Goal: Task Accomplishment & Management: Manage account settings

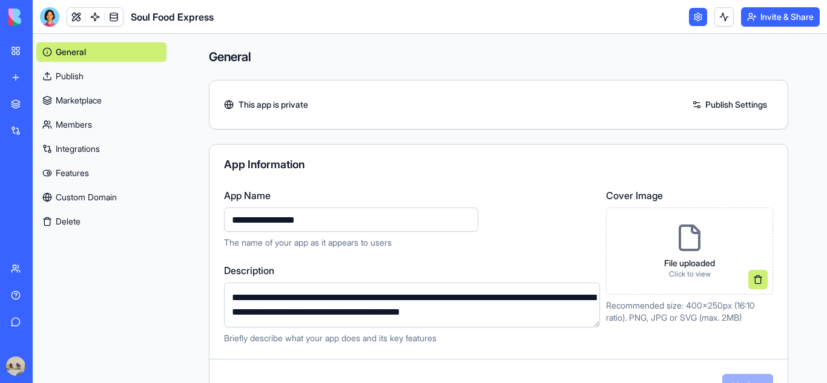
click at [98, 94] on link "Marketplace" at bounding box center [101, 100] width 130 height 19
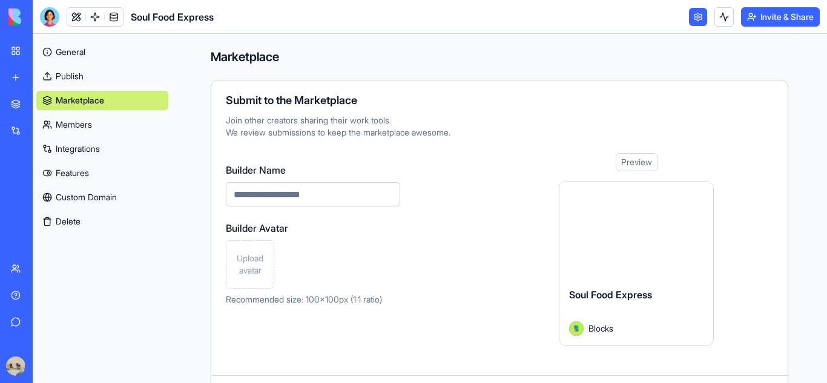
click at [80, 97] on link "Marketplace" at bounding box center [102, 100] width 132 height 19
click at [16, 19] on img at bounding box center [45, 16] width 75 height 17
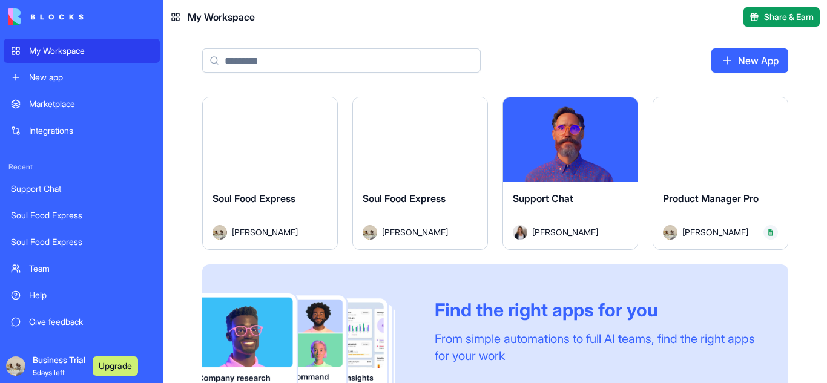
click at [417, 146] on button "Launch" at bounding box center [420, 139] width 91 height 24
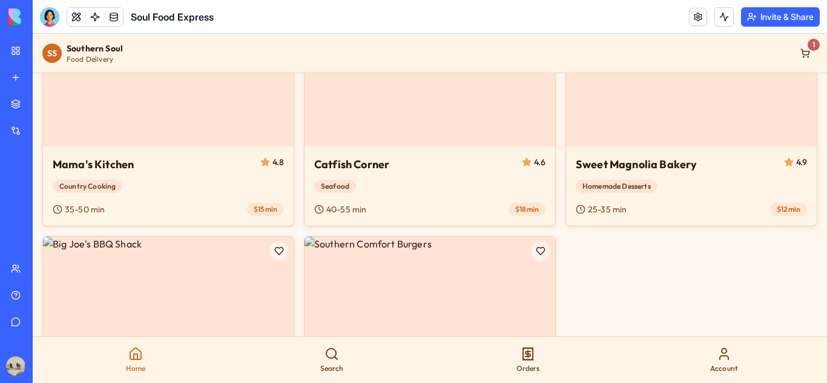
scroll to position [419, 0]
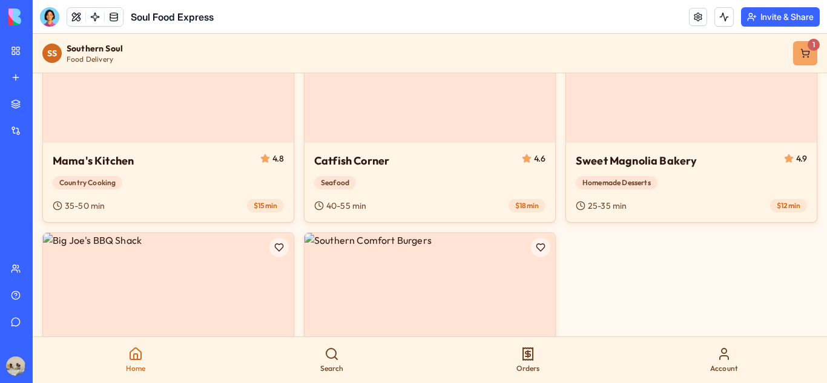
click at [794, 50] on link "1" at bounding box center [805, 53] width 24 height 24
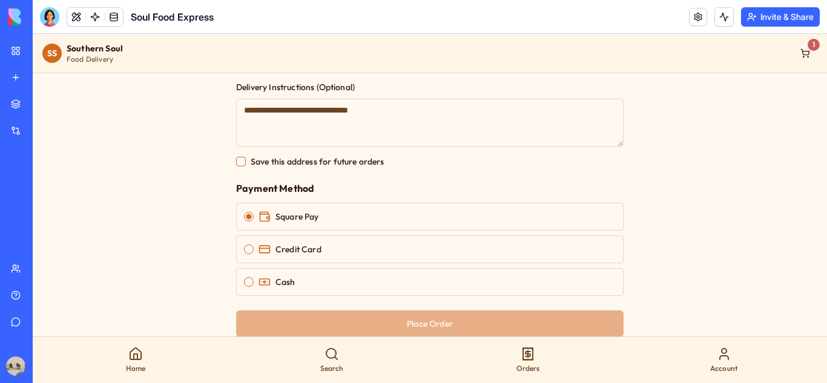
scroll to position [591, 0]
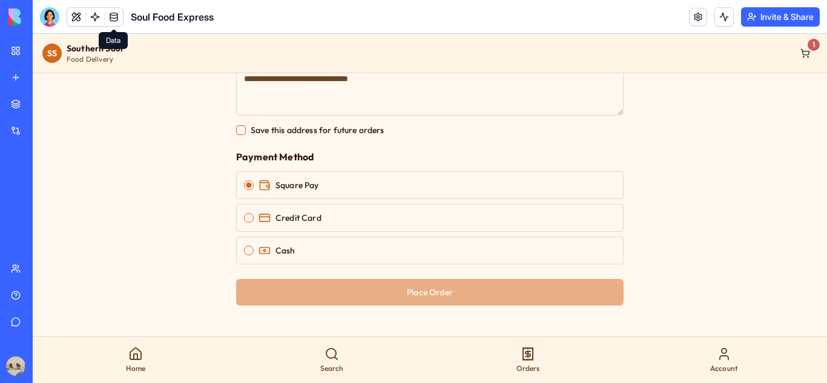
click at [109, 13] on link at bounding box center [114, 17] width 18 height 18
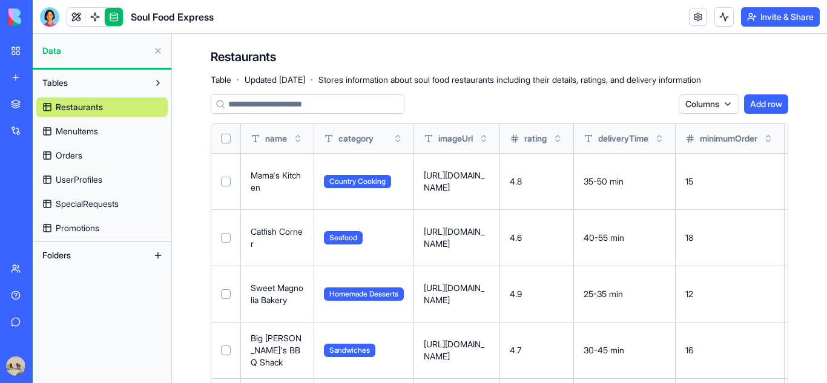
click at [82, 154] on span "Orders" at bounding box center [69, 155] width 27 height 12
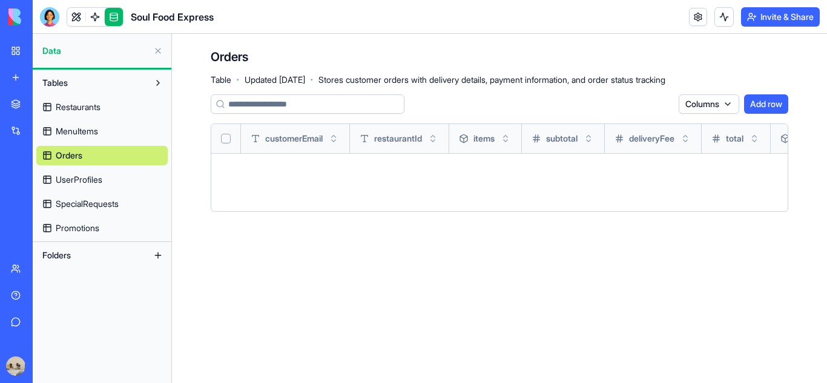
click at [157, 53] on button at bounding box center [157, 50] width 19 height 19
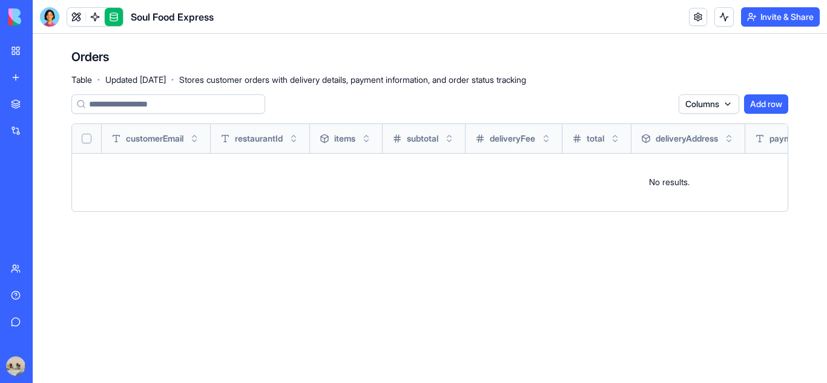
click at [75, 16] on link at bounding box center [76, 17] width 18 height 18
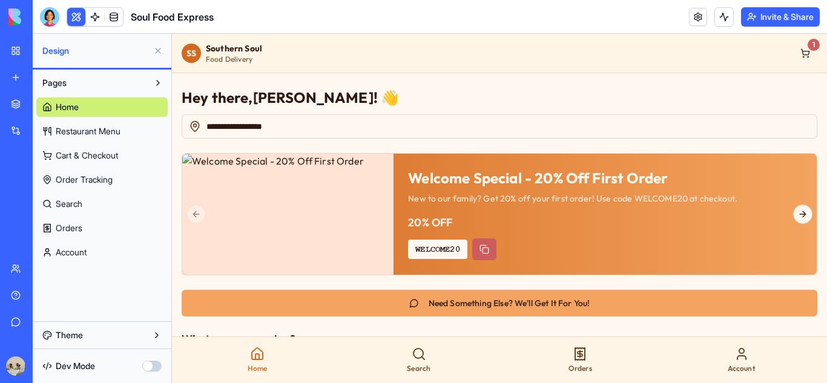
click at [79, 152] on span "Cart & Checkout" at bounding box center [87, 155] width 62 height 12
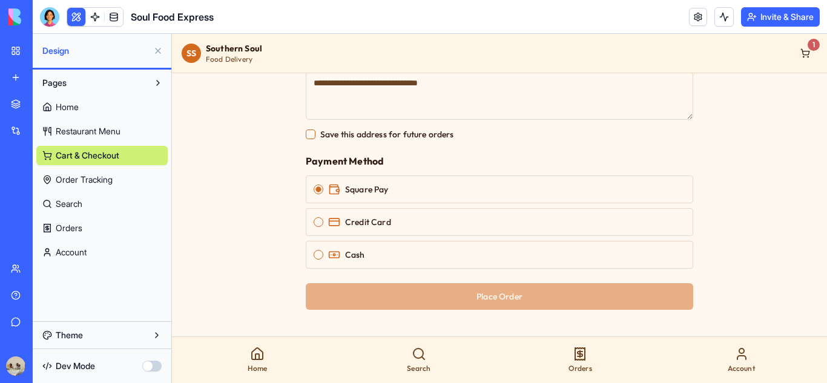
scroll to position [587, 0]
click at [362, 220] on span "Credit Card" at bounding box center [368, 221] width 46 height 8
click at [323, 220] on button "Credit Card" at bounding box center [318, 222] width 10 height 10
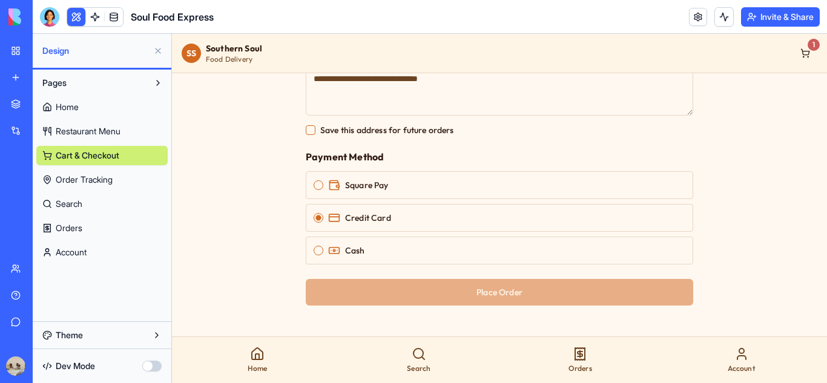
click at [355, 258] on div "Cash" at bounding box center [499, 251] width 387 height 28
click at [317, 252] on button "Cash" at bounding box center [318, 251] width 10 height 10
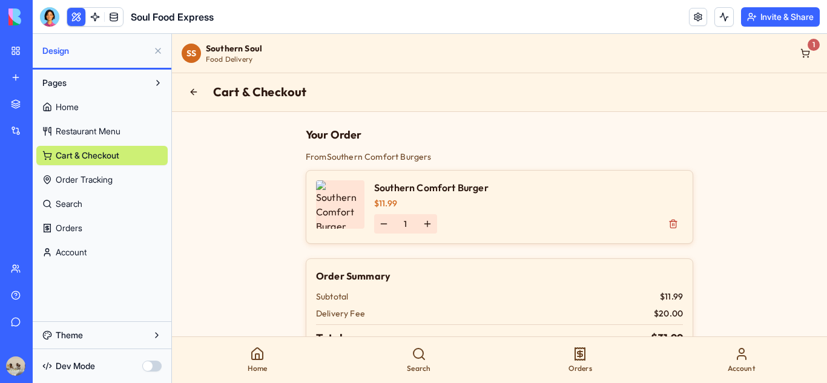
scroll to position [0, 0]
click at [86, 77] on button "Pages" at bounding box center [92, 82] width 112 height 19
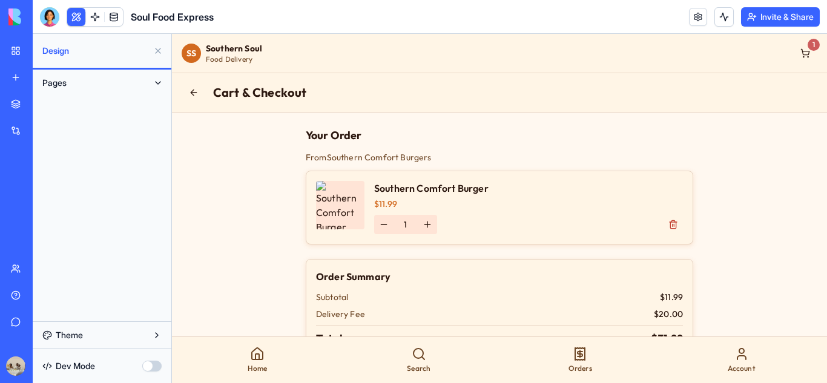
click at [86, 77] on button "Pages" at bounding box center [92, 82] width 112 height 19
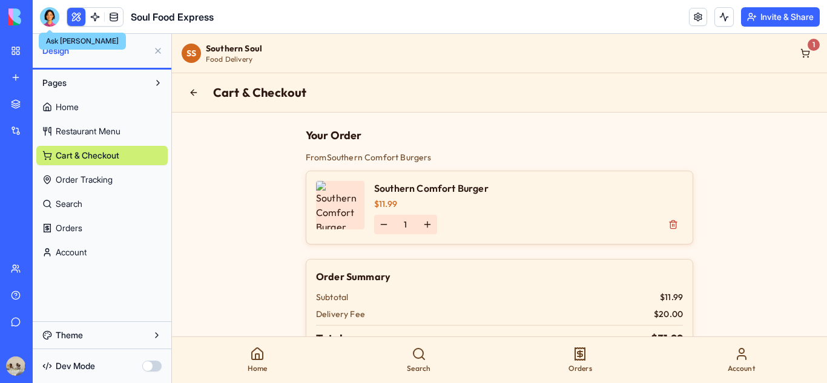
click at [51, 18] on div at bounding box center [49, 16] width 19 height 19
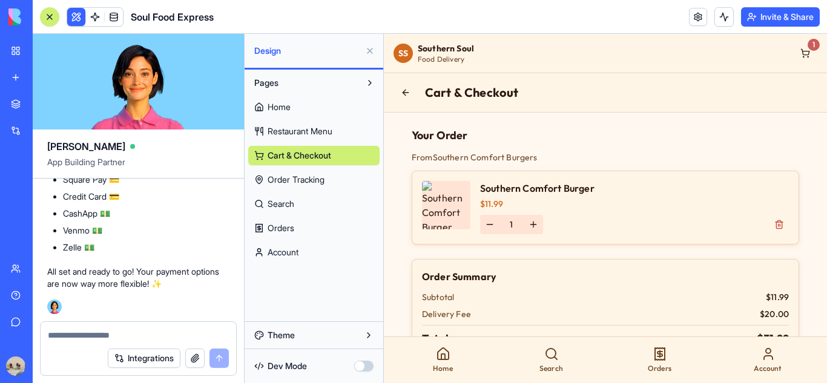
click at [112, 337] on textarea at bounding box center [138, 335] width 181 height 12
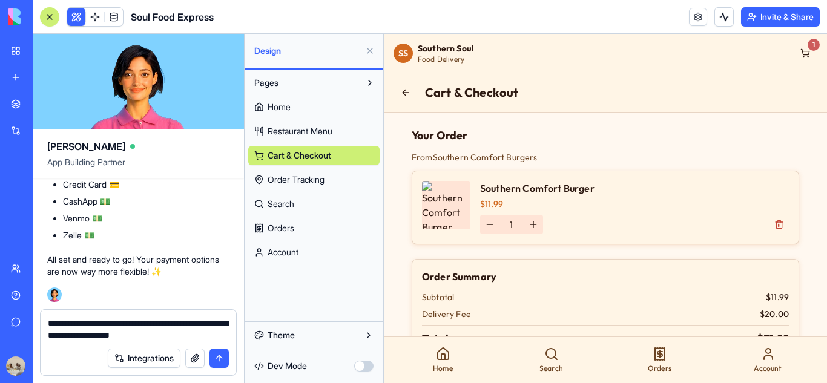
type textarea "**********"
drag, startPoint x: 222, startPoint y: 338, endPoint x: 23, endPoint y: 305, distance: 201.7
click at [23, 305] on div "My Workspace New app Marketplace Integrations Recent Support Chat Soul Food Exp…" at bounding box center [413, 191] width 827 height 383
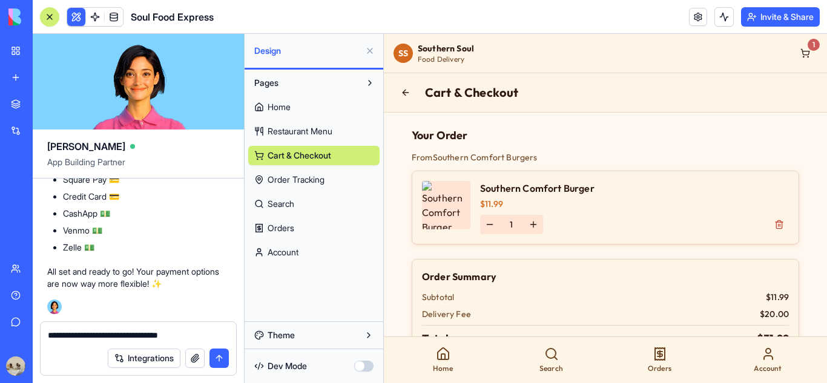
click at [160, 333] on textarea "**********" at bounding box center [138, 335] width 181 height 12
click at [162, 334] on textarea "**********" at bounding box center [138, 335] width 181 height 12
click at [192, 330] on textarea "**********" at bounding box center [138, 335] width 181 height 12
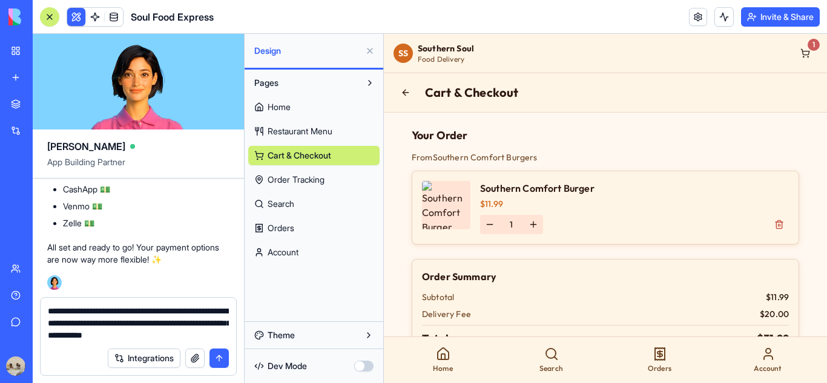
type textarea "**********"
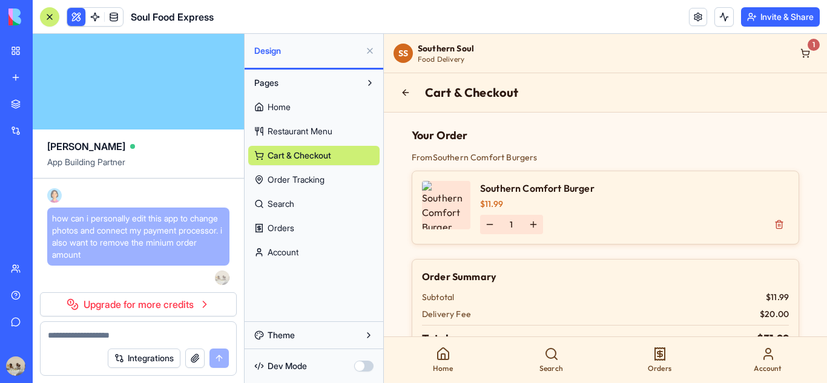
scroll to position [4107, 0]
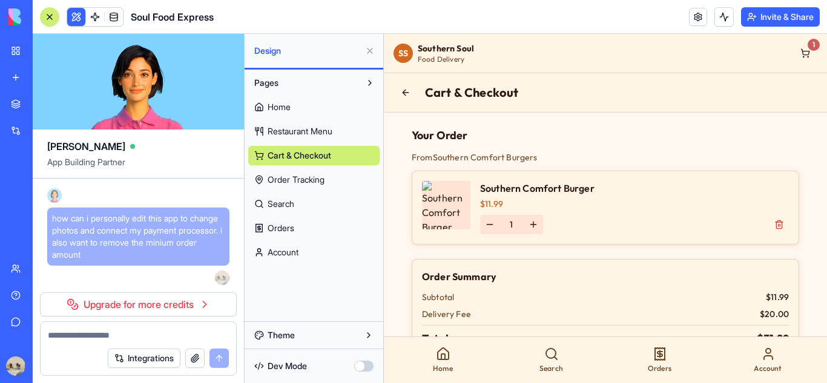
click at [192, 301] on link "Upgrade for more credits" at bounding box center [138, 304] width 197 height 24
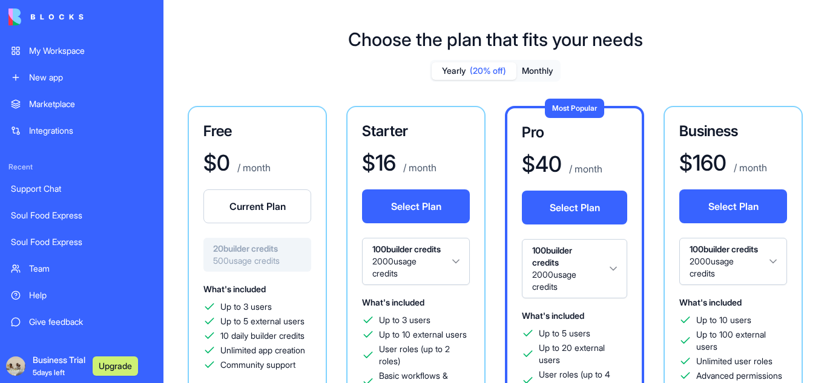
scroll to position [8, 0]
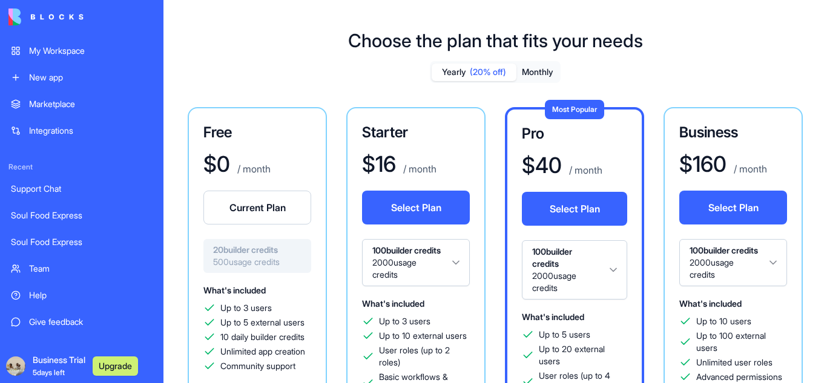
click at [730, 205] on button "Select Plan" at bounding box center [733, 208] width 108 height 34
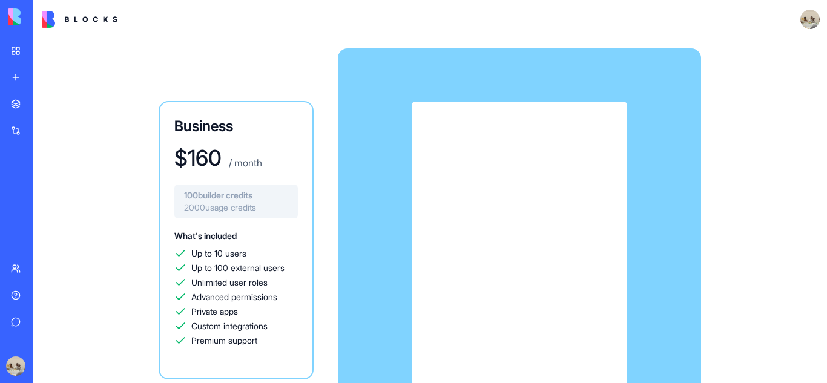
scroll to position [175, 0]
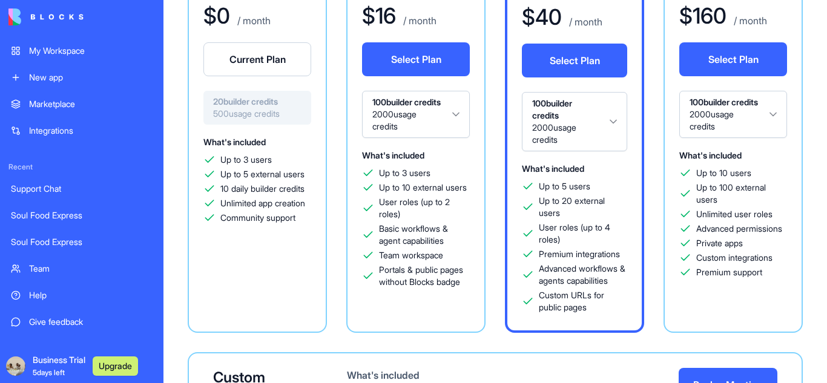
scroll to position [326, 0]
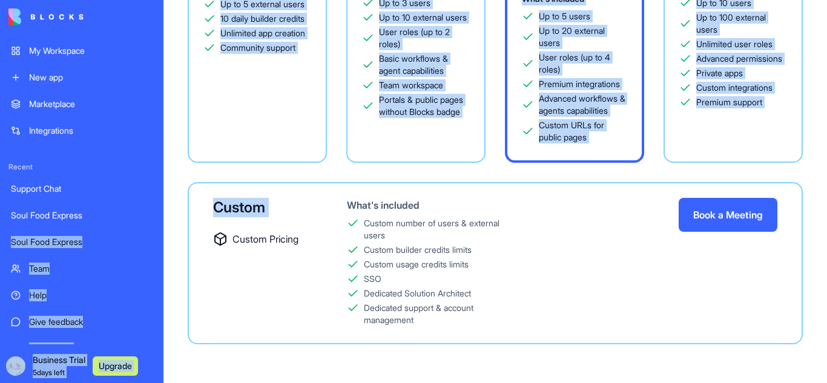
drag, startPoint x: 217, startPoint y: 235, endPoint x: 126, endPoint y: 223, distance: 91.0
click at [126, 223] on div "My Workspace New app Marketplace Integrations Recent Support Chat Soul Food Exp…" at bounding box center [413, 191] width 827 height 383
click at [178, 243] on div "Choose the plan that fits your needs Yearly (20% off) Monthly Free $ 0 / month …" at bounding box center [494, 37] width 663 height 691
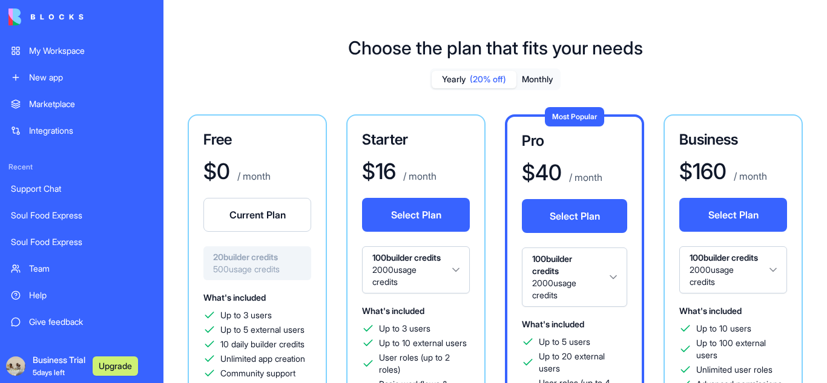
scroll to position [0, 0]
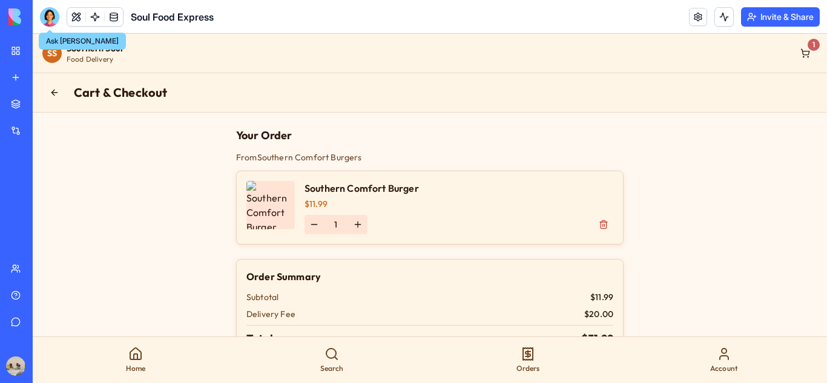
click at [53, 17] on div at bounding box center [49, 16] width 19 height 19
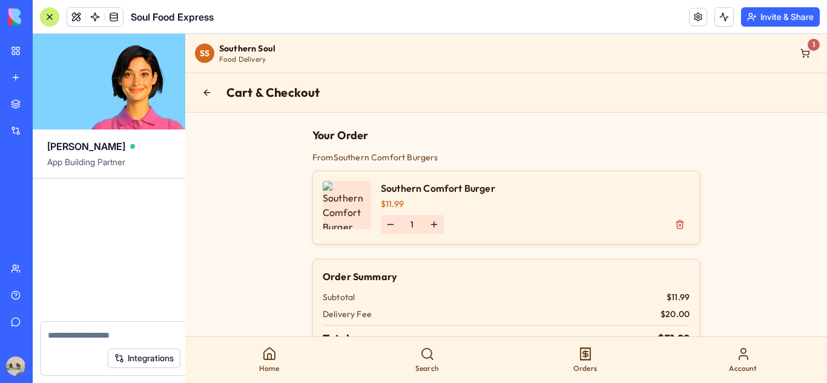
scroll to position [3995, 0]
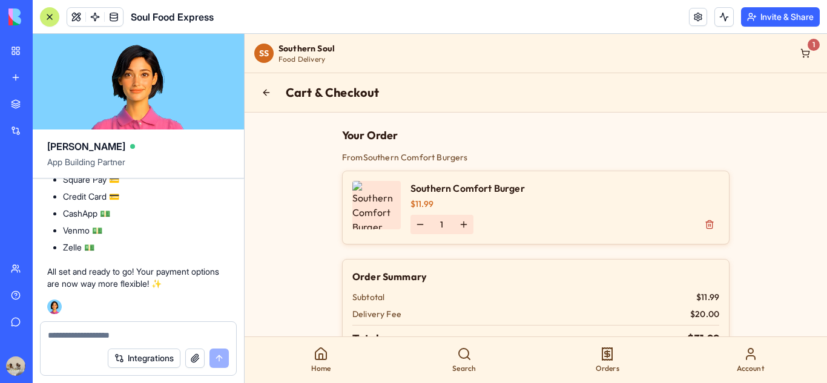
click at [88, 338] on textarea at bounding box center [138, 335] width 181 height 12
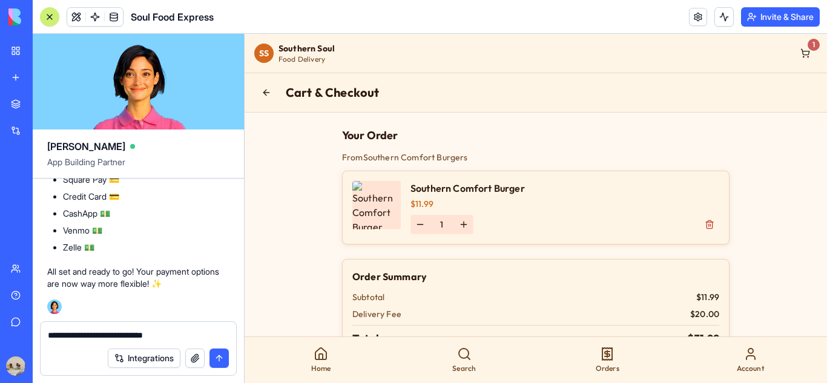
type textarea "**********"
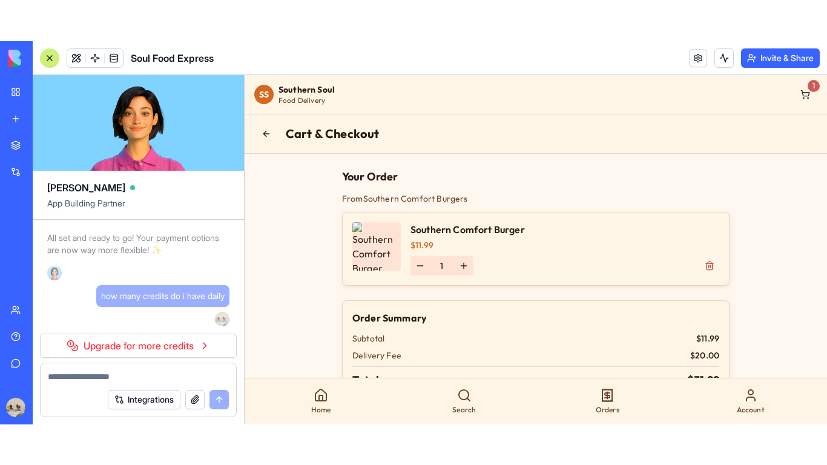
scroll to position [16, 0]
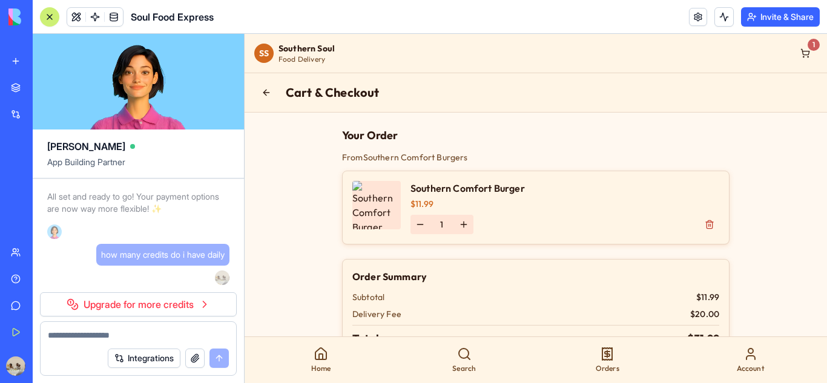
click at [45, 326] on div "Get Started" at bounding box center [37, 332] width 16 height 12
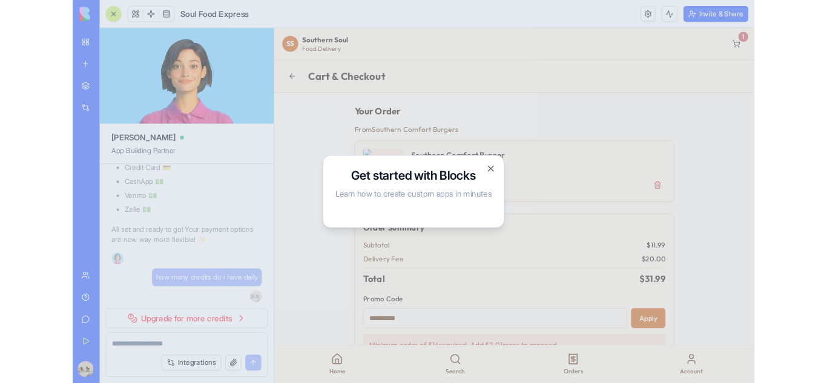
scroll to position [4070, 0]
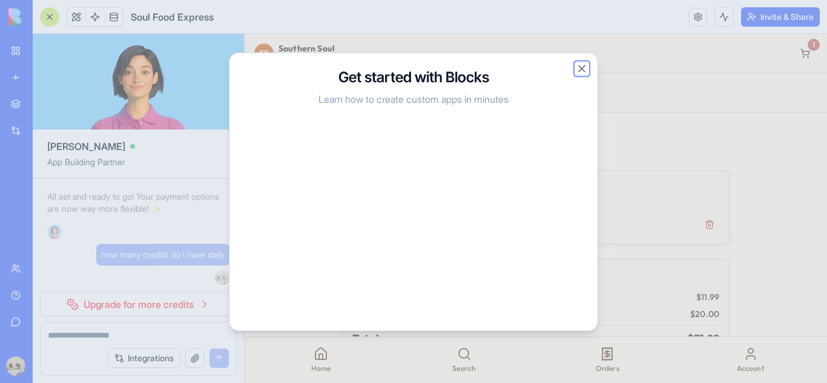
click at [582, 67] on button "Close" at bounding box center [581, 68] width 12 height 12
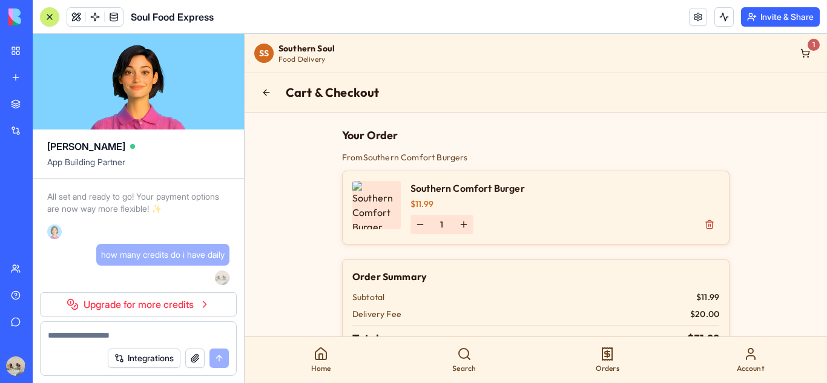
click at [13, 319] on link "Give feedback" at bounding box center [28, 322] width 48 height 24
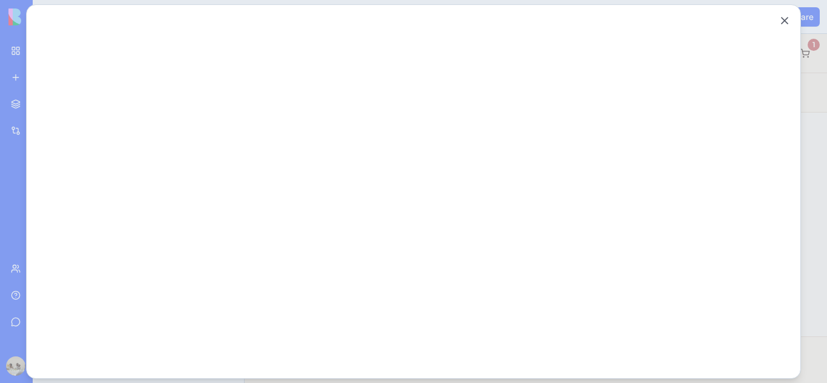
scroll to position [0, 0]
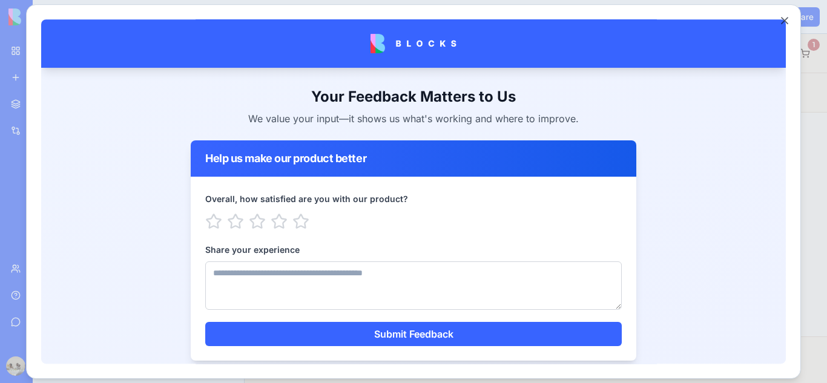
click at [18, 297] on div at bounding box center [413, 191] width 827 height 383
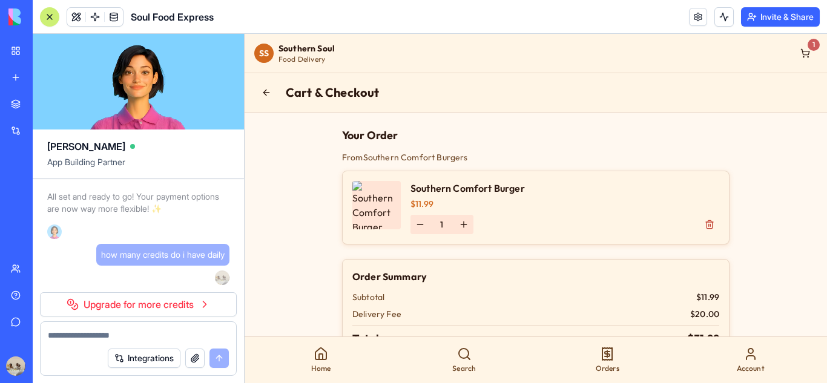
click at [31, 288] on link "Help" at bounding box center [28, 295] width 48 height 24
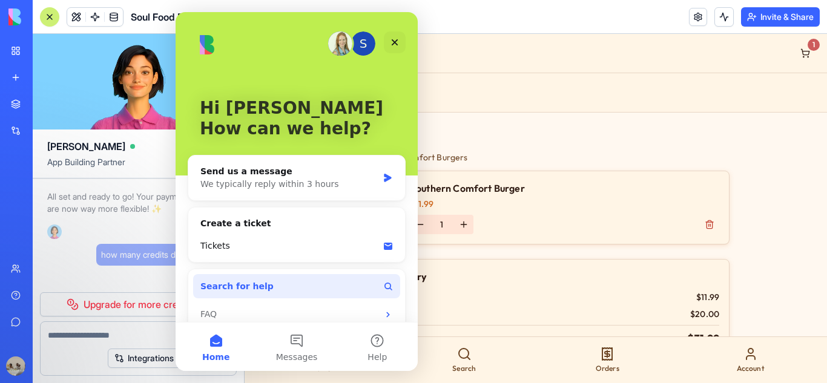
scroll to position [15, 0]
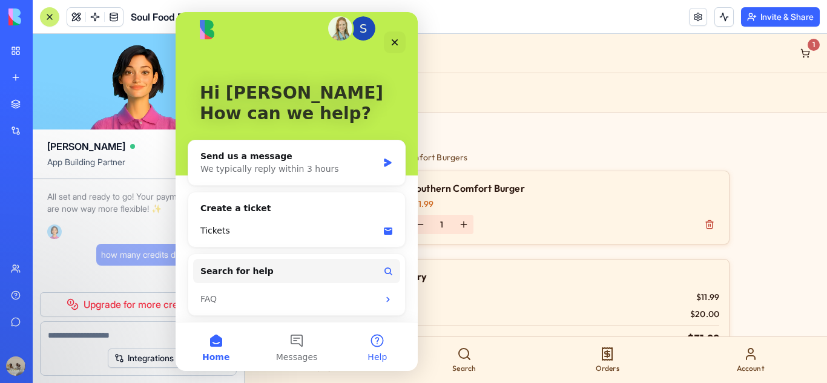
click at [384, 346] on button "Help" at bounding box center [377, 346] width 80 height 48
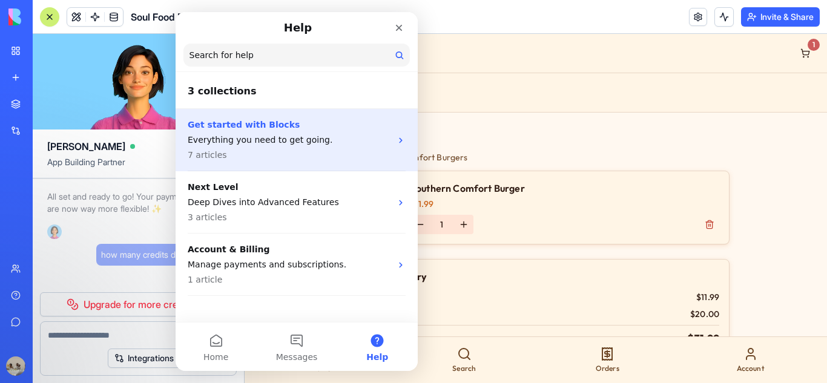
click at [316, 126] on p "Get started with Blocks" at bounding box center [289, 125] width 203 height 13
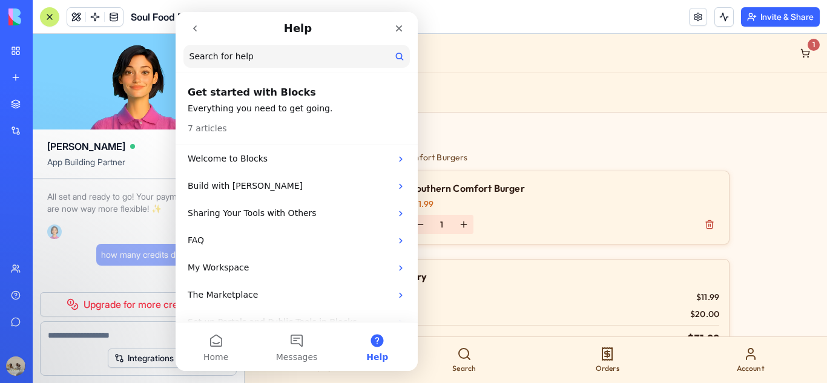
click at [196, 32] on icon "go back" at bounding box center [195, 29] width 10 height 10
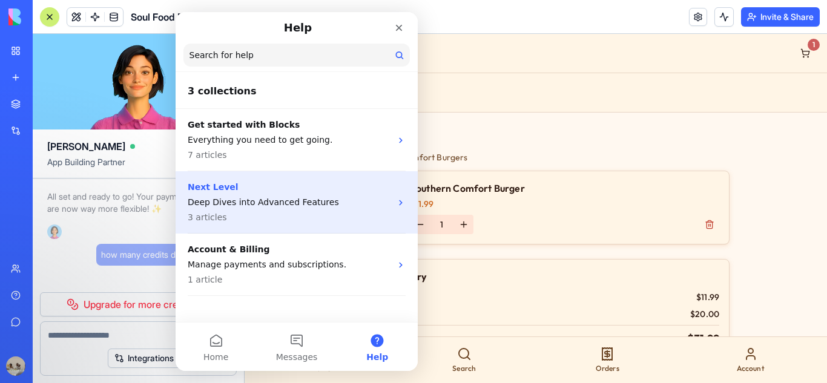
click at [238, 202] on p "Deep Dives into Advanced Features" at bounding box center [289, 202] width 203 height 13
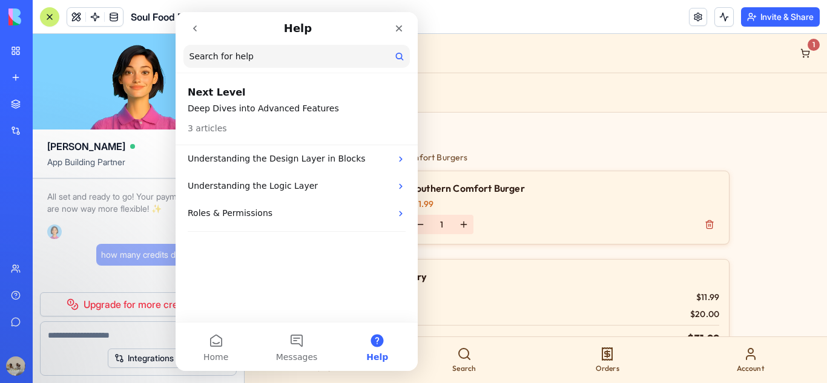
click at [192, 27] on icon "go back" at bounding box center [195, 29] width 10 height 10
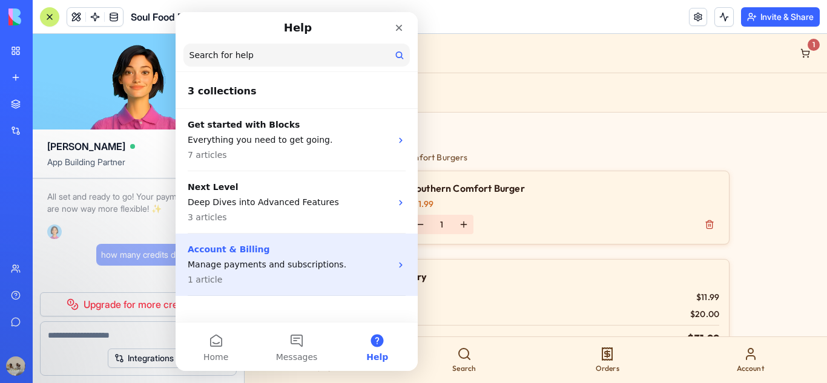
click at [238, 257] on div "Account & Billing Manage payments and subscriptions. 1 article" at bounding box center [289, 264] width 203 height 43
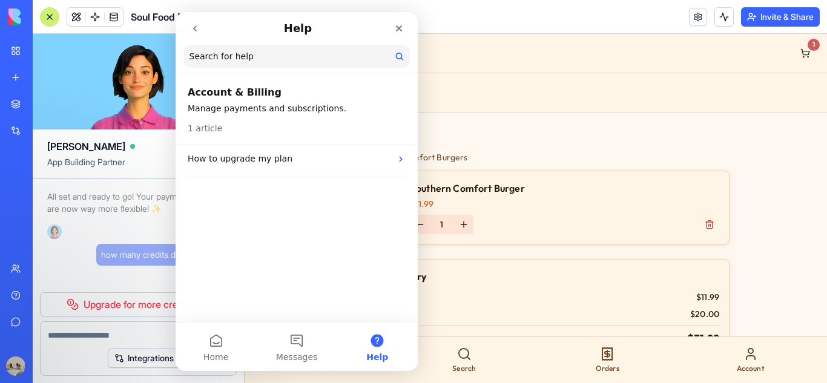
click at [252, 107] on p "Manage payments and subscriptions." at bounding box center [297, 108] width 218 height 13
click at [396, 24] on icon "Close" at bounding box center [399, 29] width 10 height 10
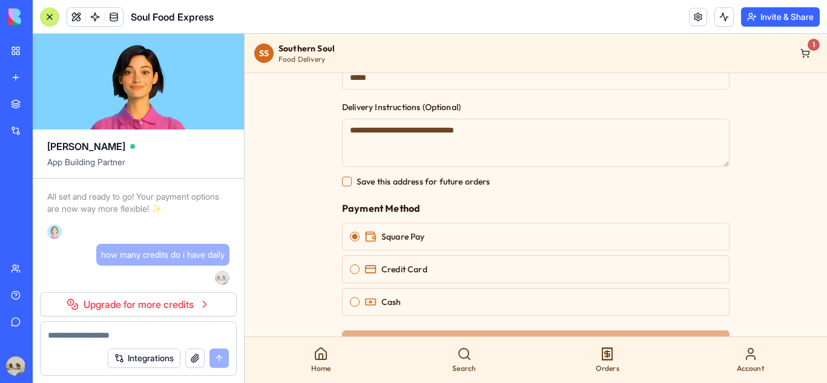
scroll to position [591, 0]
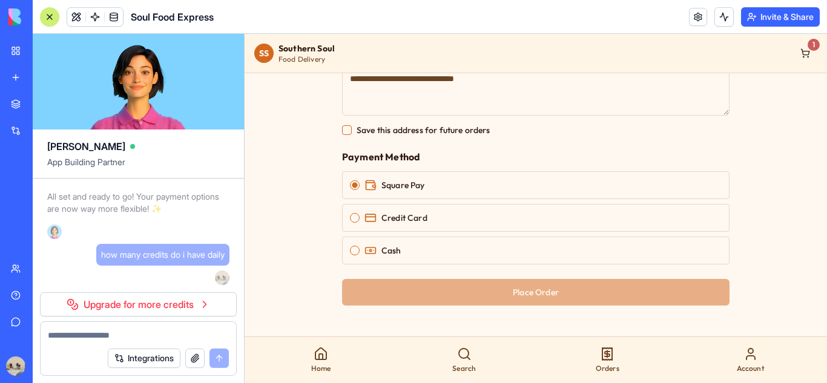
click at [738, 363] on div "Account" at bounding box center [750, 360] width 143 height 36
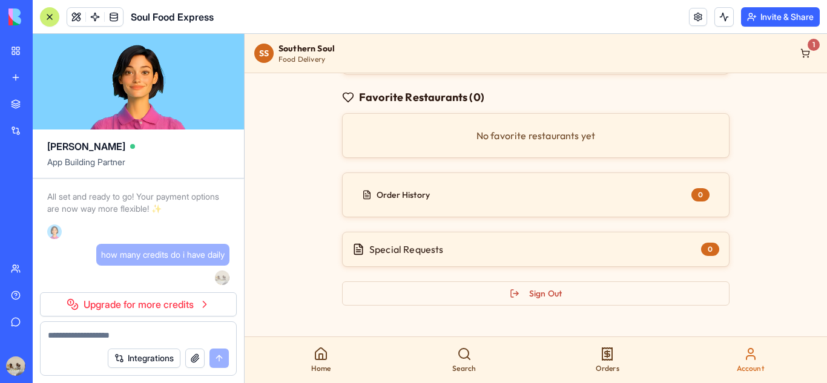
scroll to position [337, 0]
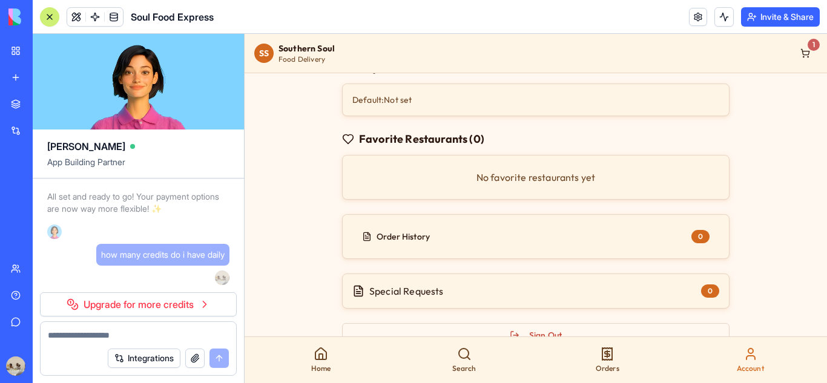
click at [689, 216] on div "Order History 0" at bounding box center [535, 236] width 387 height 45
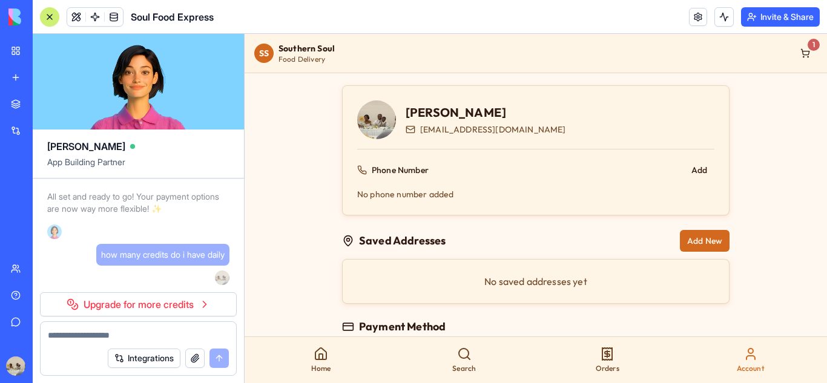
scroll to position [36, 0]
click at [11, 57] on link "My Workspace" at bounding box center [28, 51] width 48 height 24
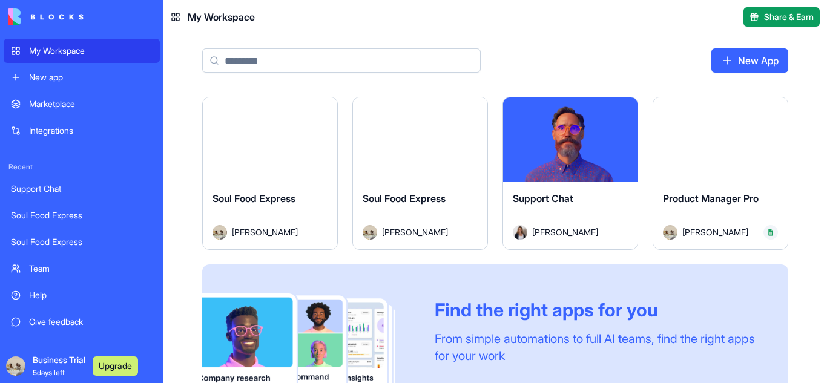
click at [34, 128] on div "Integrations" at bounding box center [90, 131] width 123 height 12
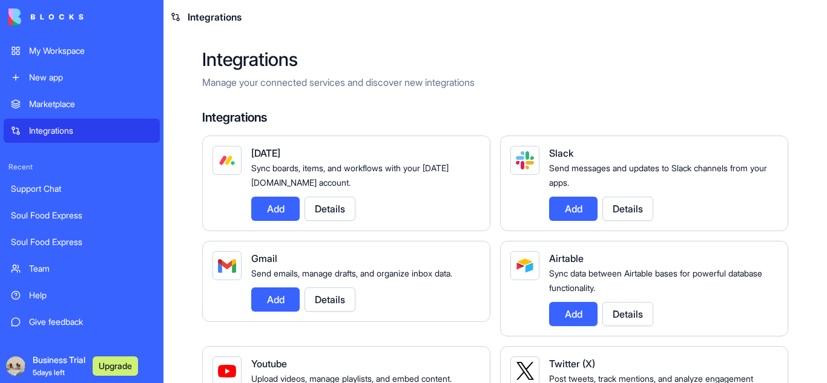
click at [52, 47] on div "My Workspace" at bounding box center [90, 51] width 123 height 12
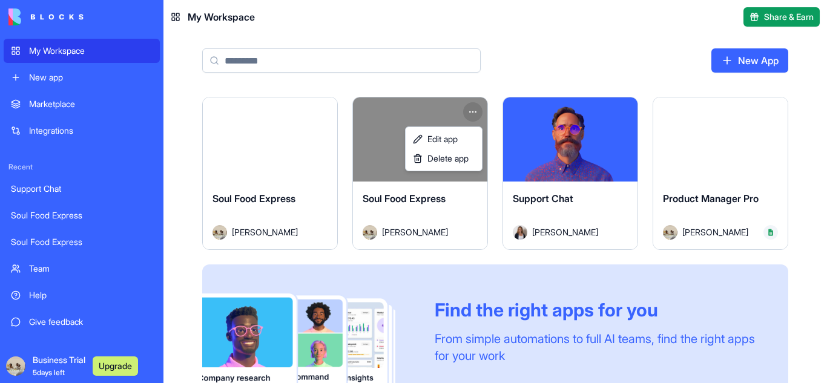
click at [477, 114] on html "My Workspace New app Marketplace Integrations Recent Support Chat Soul Food Exp…" at bounding box center [413, 191] width 827 height 383
click at [454, 144] on span "Edit app" at bounding box center [442, 139] width 30 height 12
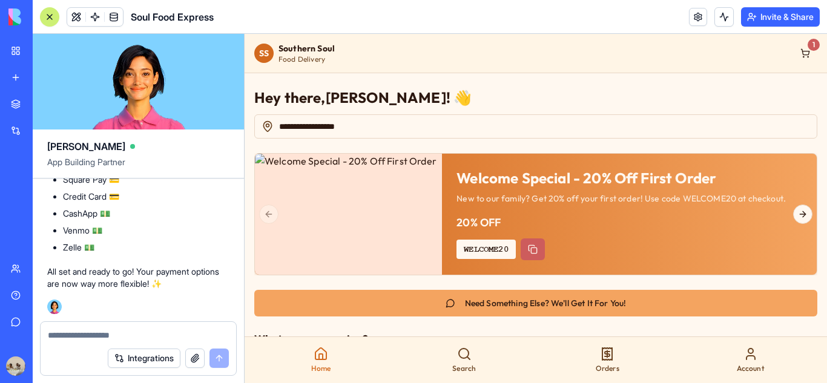
drag, startPoint x: 385, startPoint y: 233, endPoint x: 436, endPoint y: 145, distance: 101.9
click at [796, 224] on button "Next slide" at bounding box center [802, 214] width 19 height 19
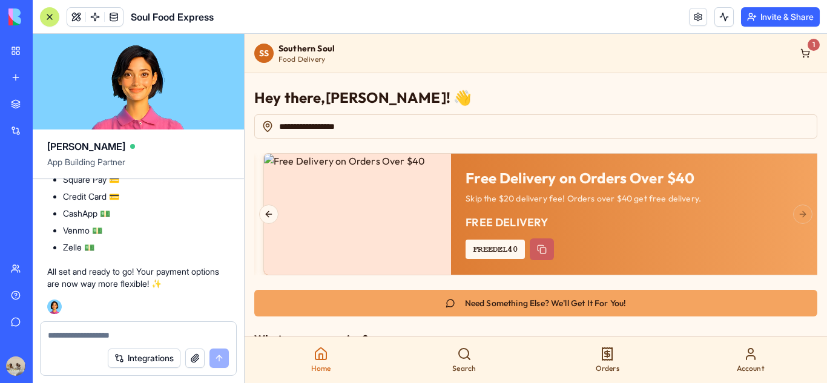
click at [796, 241] on div "Free Delivery on Orders Over $40 Skip the $20 delivery fee! Orders over $40 get…" at bounding box center [638, 214] width 375 height 121
click at [273, 224] on button "Previous slide" at bounding box center [268, 214] width 19 height 19
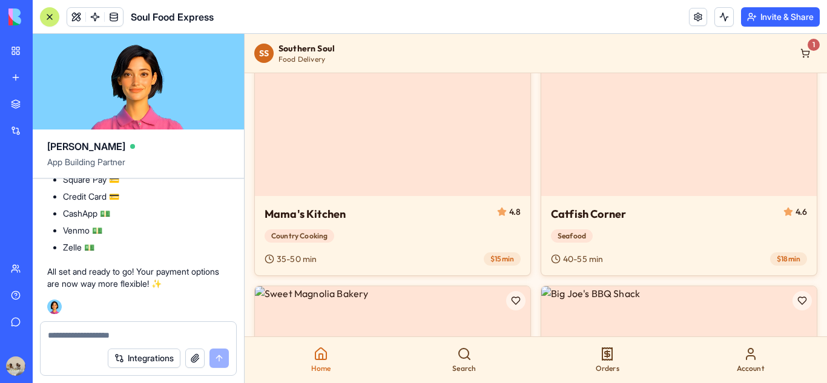
scroll to position [383, 0]
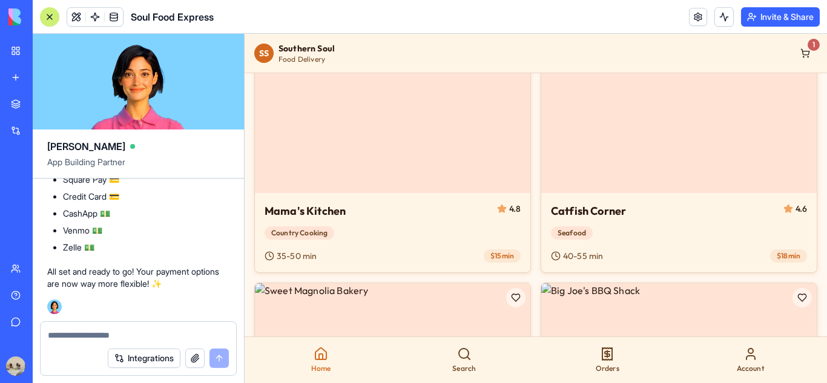
click at [719, 362] on div "Account" at bounding box center [750, 360] width 143 height 36
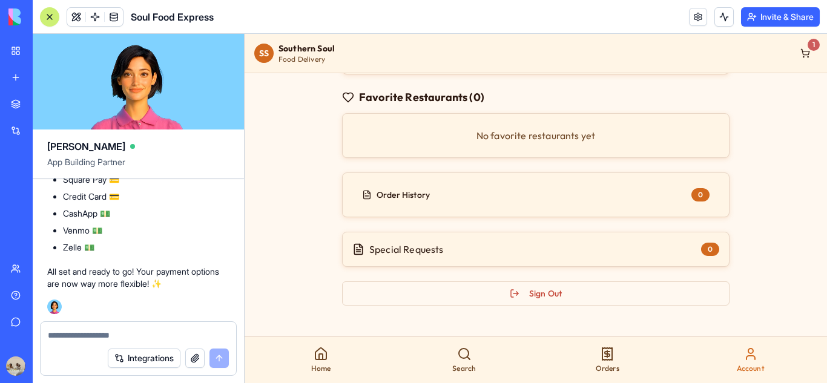
scroll to position [337, 0]
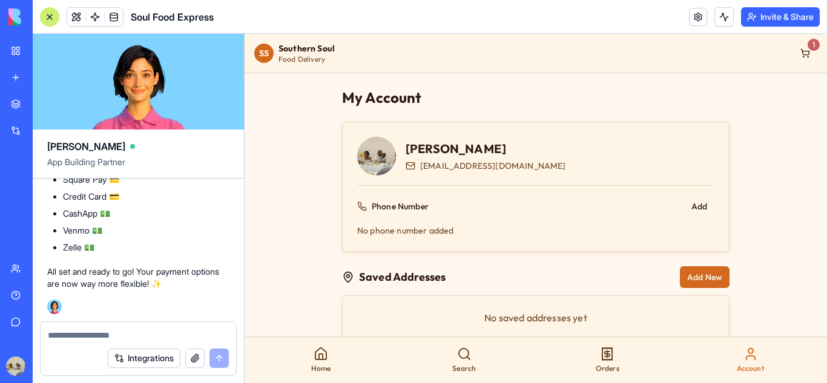
click at [52, 114] on link "Marketplace" at bounding box center [28, 104] width 48 height 24
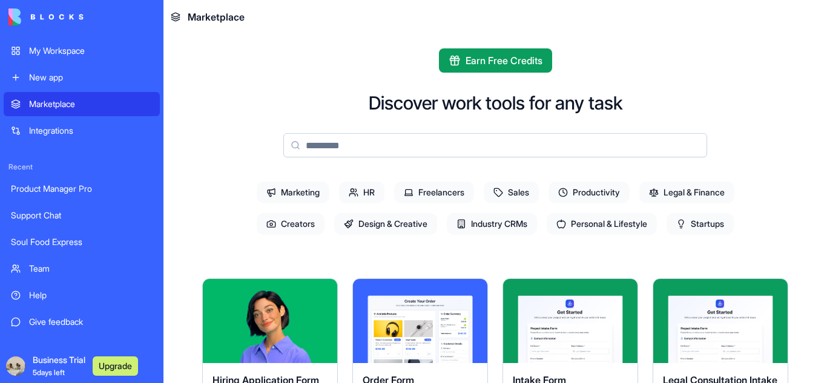
click at [114, 41] on link "My Workspace" at bounding box center [82, 51] width 156 height 24
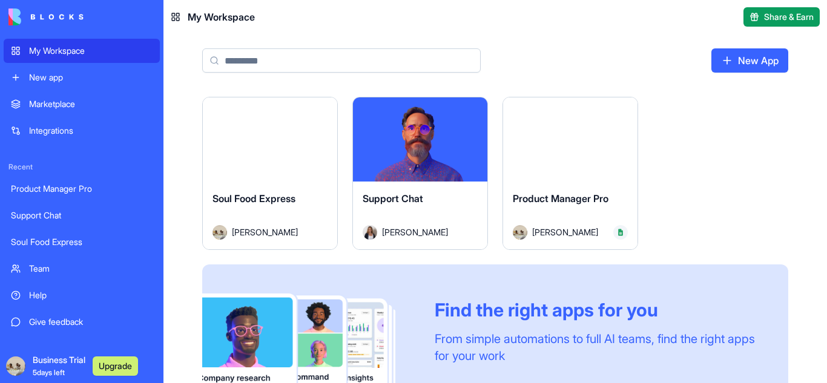
click at [105, 42] on link "My Workspace" at bounding box center [82, 51] width 156 height 24
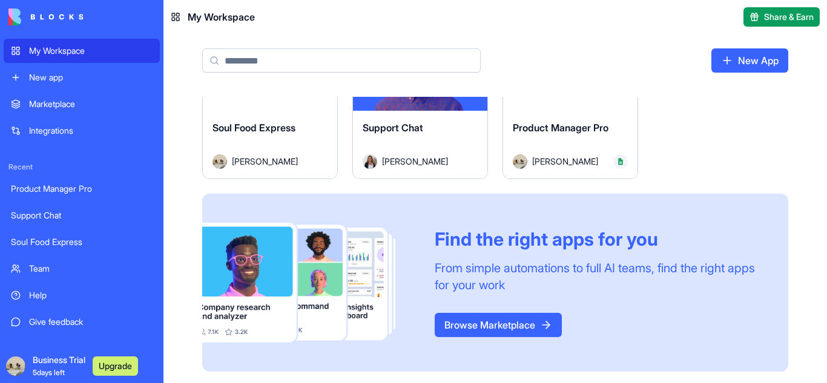
click at [470, 326] on link "Browse Marketplace" at bounding box center [497, 325] width 127 height 24
